Goal: Book appointment/travel/reservation

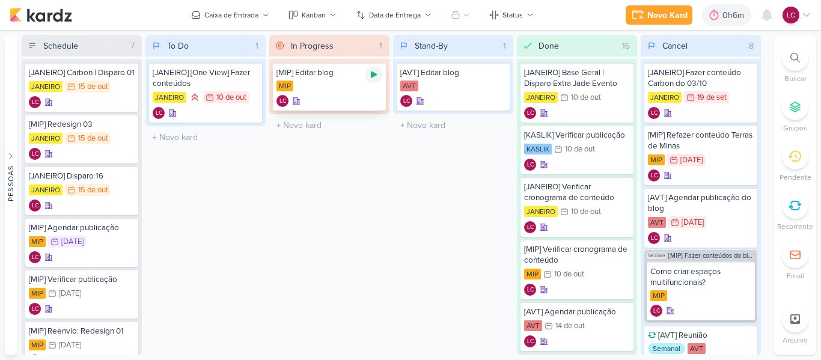
click at [375, 78] on icon at bounding box center [374, 75] width 10 height 10
click at [706, 22] on div "0h6m" at bounding box center [718, 15] width 66 height 22
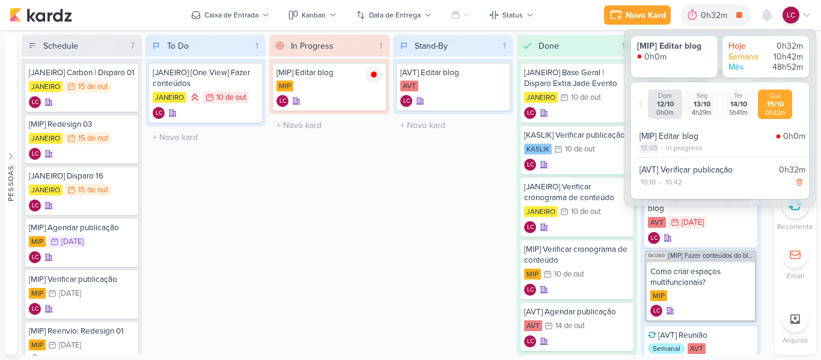
click at [650, 153] on div "13:03" at bounding box center [649, 147] width 19 height 11
select select "13"
select select "3"
click at [650, 161] on select "00 01 02 03 04 05 06 07 08 09 10 11 12 13 14 15 16 17 18 19 20 21 22 23" at bounding box center [648, 163] width 17 height 14
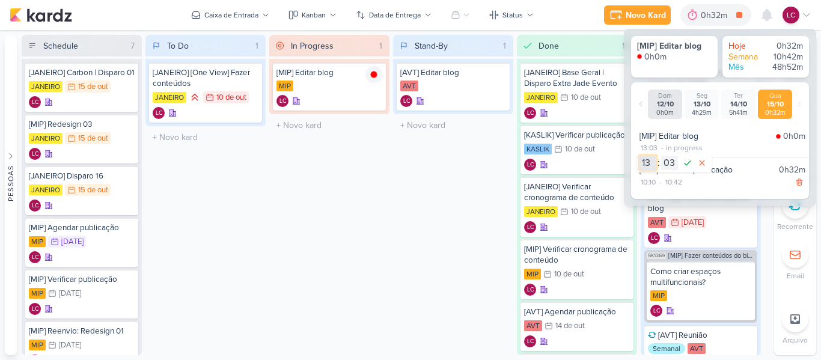
click at [650, 162] on select "00 01 02 03 04 05 06 07 08 09 10 11 12 13 14 15 16 17 18 19 20 21 22 23" at bounding box center [648, 163] width 17 height 14
select select "11"
click at [640, 156] on select "00 01 02 03 04 05 06 07 08 09 10 11 12 13 14 15 16 17 18 19 20 21 22 23" at bounding box center [648, 163] width 17 height 14
click at [666, 162] on select "00 01 02 03 04 05 06 07 08 09 10 11 12 13 14 15 16 17 18 19 20 21 22 23 24 25 2…" at bounding box center [669, 163] width 17 height 14
select select "0"
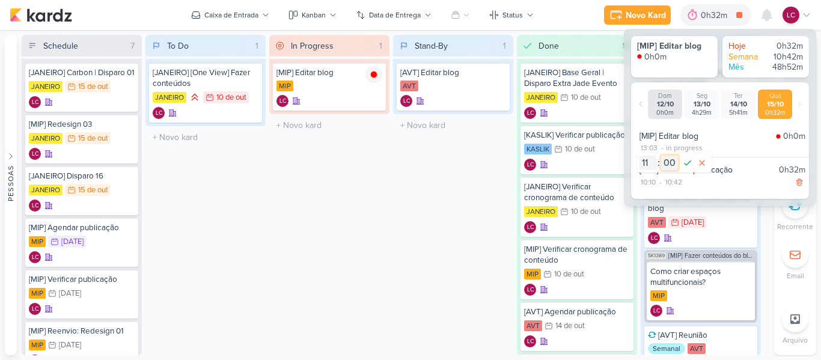
click at [661, 156] on select "00 01 02 03 04 05 06 07 08 09 10 11 12 13 14 15 16 17 18 19 20 21 22 23 24 25 2…" at bounding box center [669, 163] width 17 height 14
click at [690, 166] on icon at bounding box center [688, 163] width 14 height 14
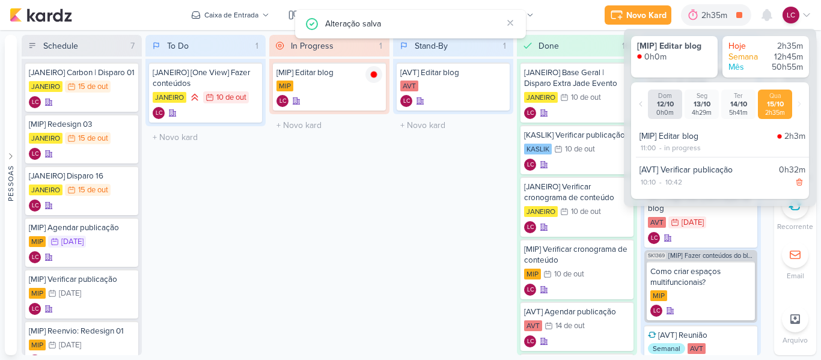
click at [460, 214] on div "Stand-By 1 Mover Para Esquerda Mover Para Direita [GEOGRAPHIC_DATA] [AVT] Edita…" at bounding box center [453, 195] width 120 height 320
